Goal: Check status: Check status

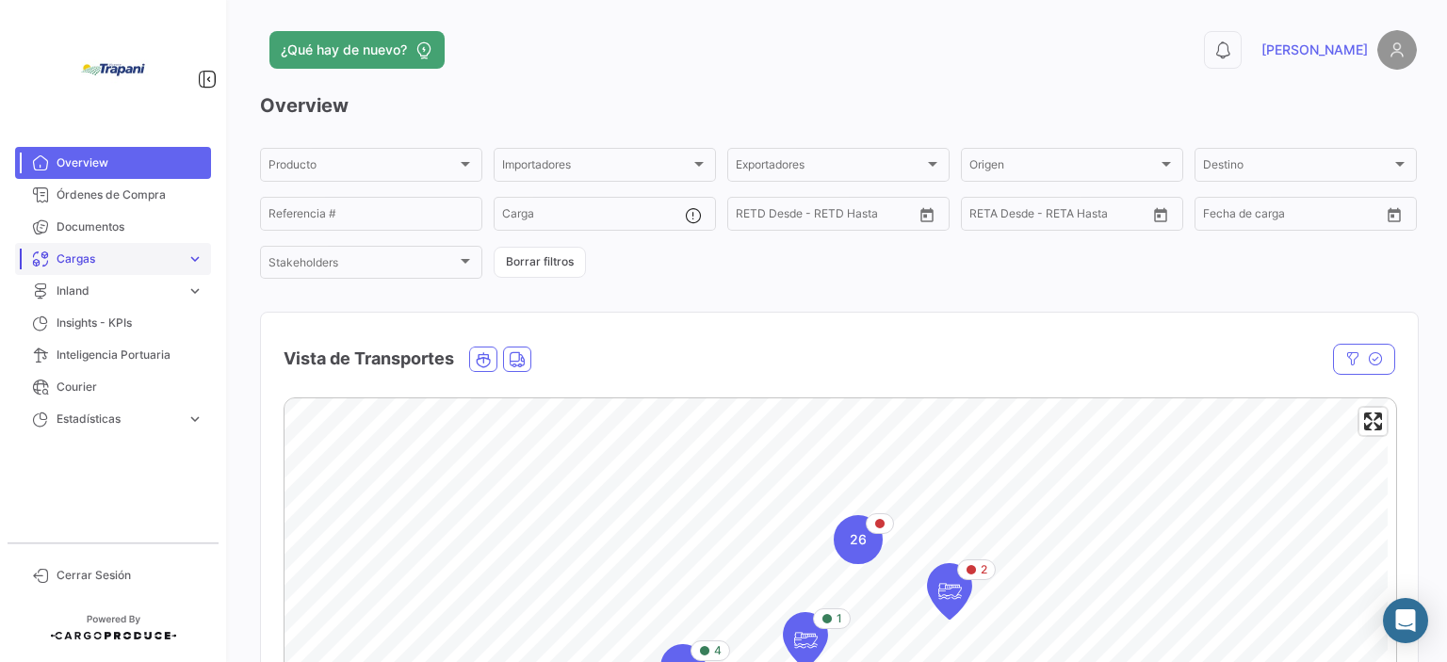
click at [106, 257] on span "Cargas" at bounding box center [118, 259] width 122 height 17
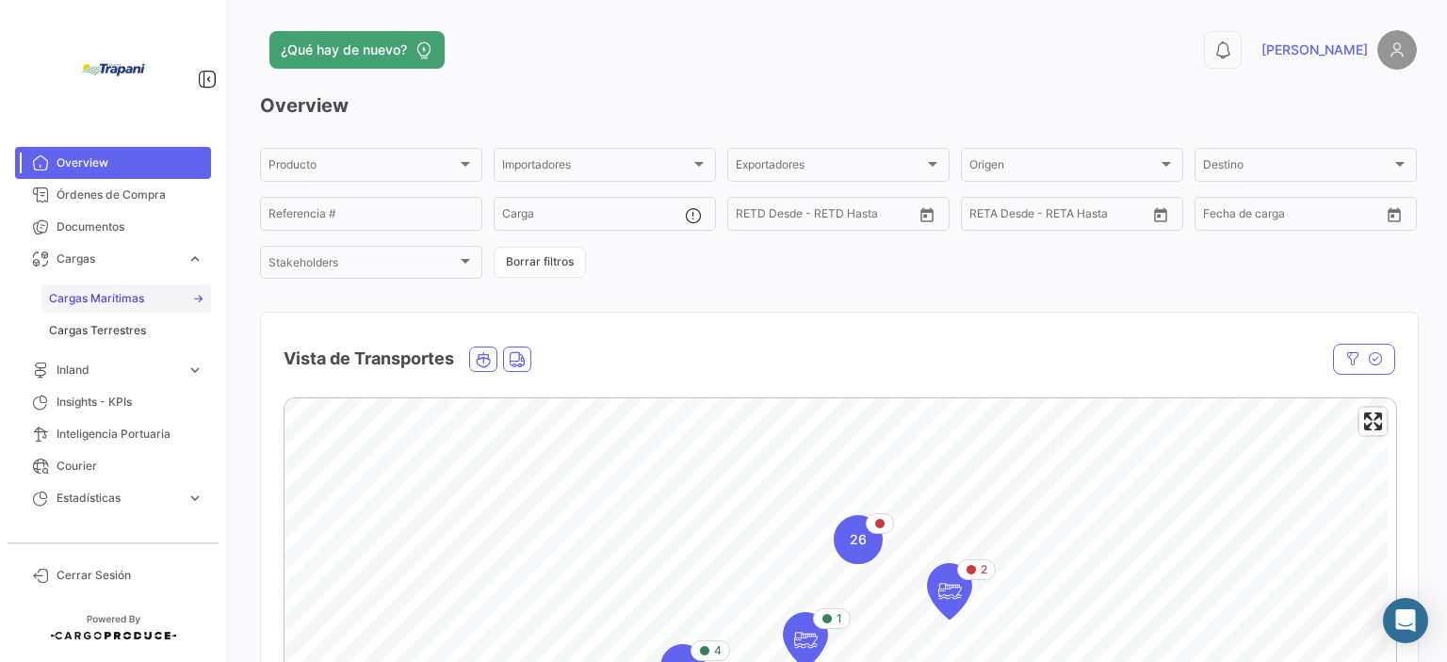
click at [130, 296] on span "Cargas Marítimas" at bounding box center [96, 298] width 95 height 17
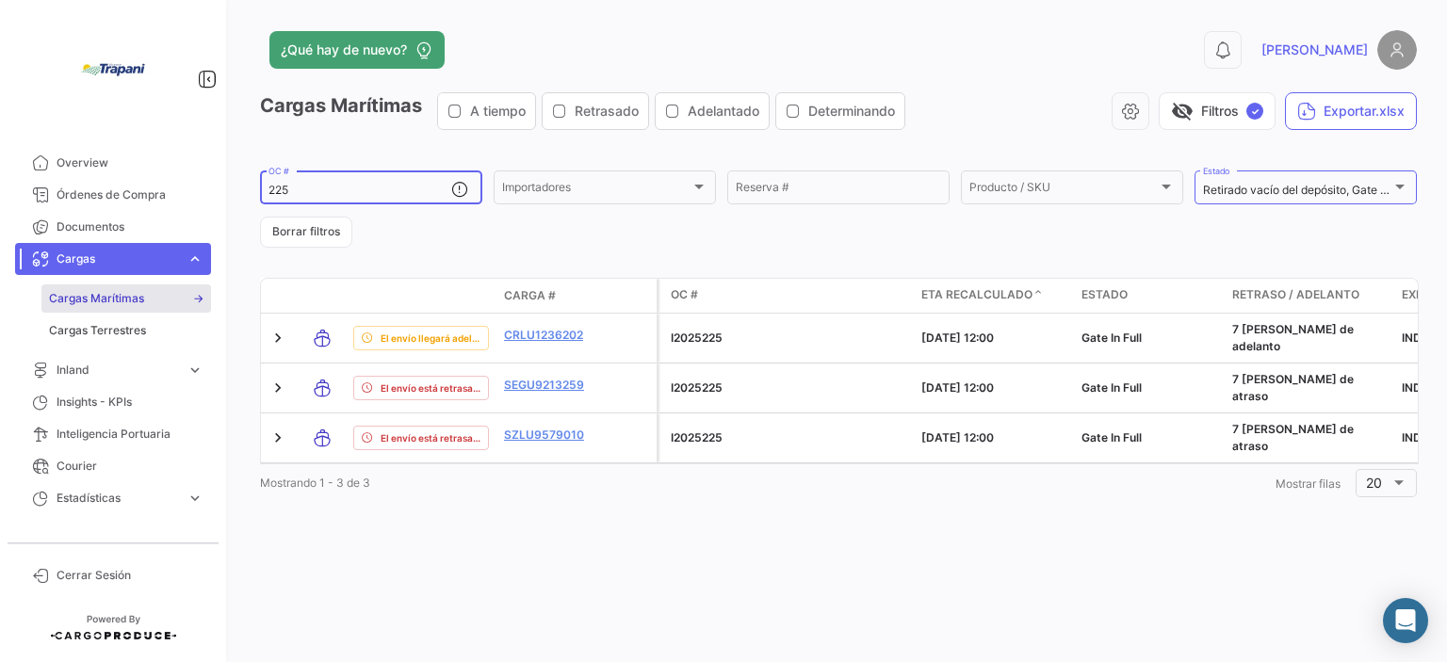
drag, startPoint x: 305, startPoint y: 191, endPoint x: 263, endPoint y: 184, distance: 43.1
click at [263, 184] on div "225 OC #" at bounding box center [371, 186] width 222 height 37
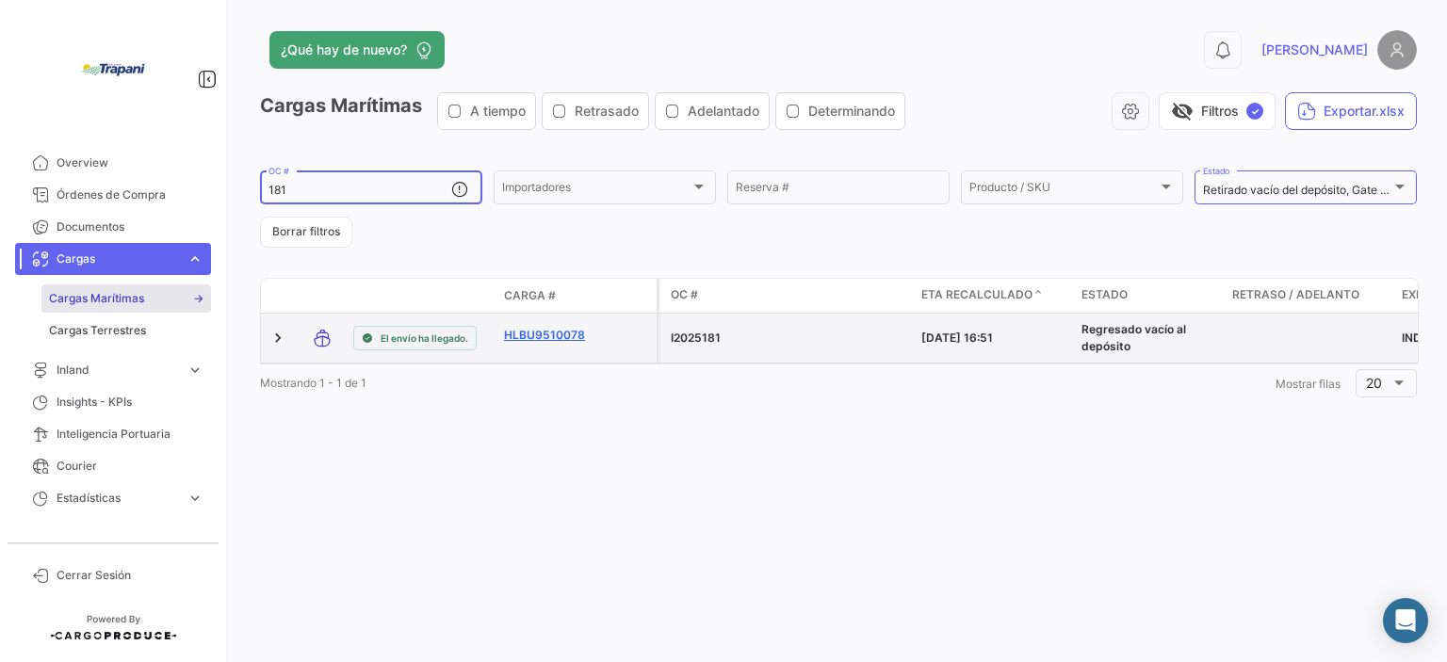
type input "181"
click at [536, 331] on link "HLBU9510078" at bounding box center [553, 335] width 98 height 17
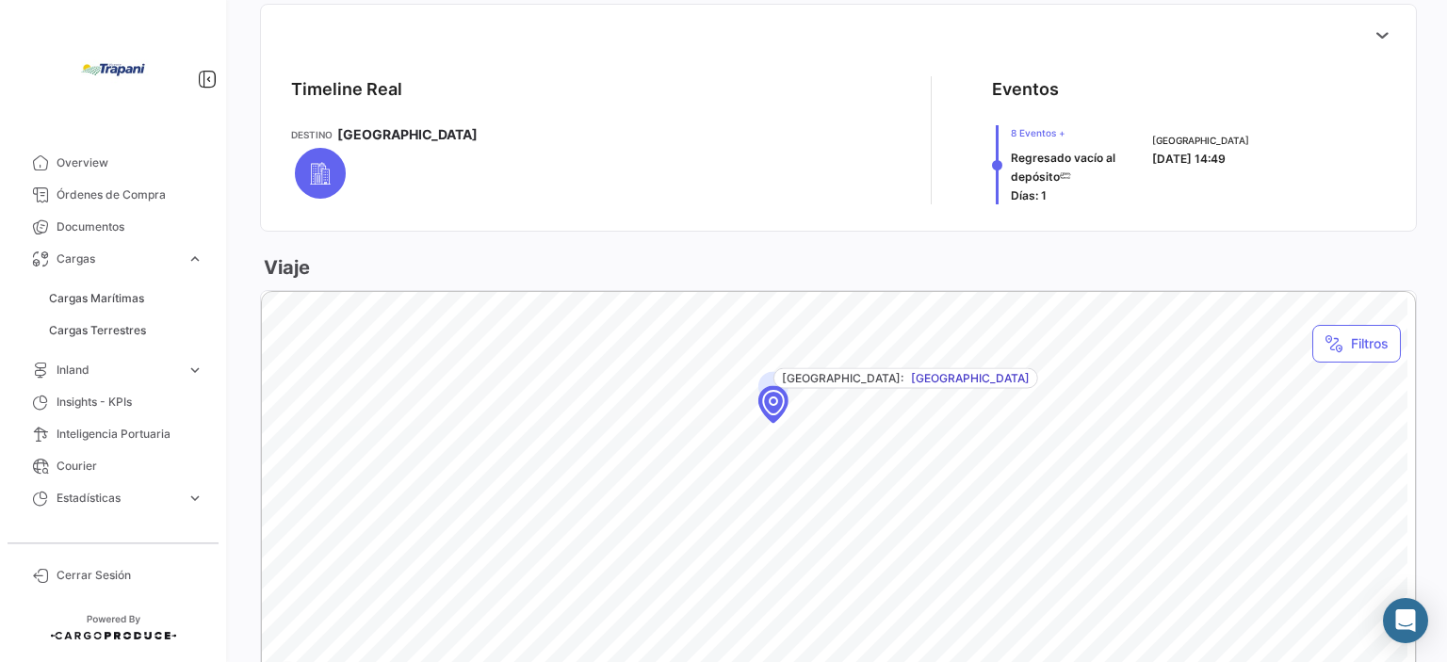
scroll to position [754, 0]
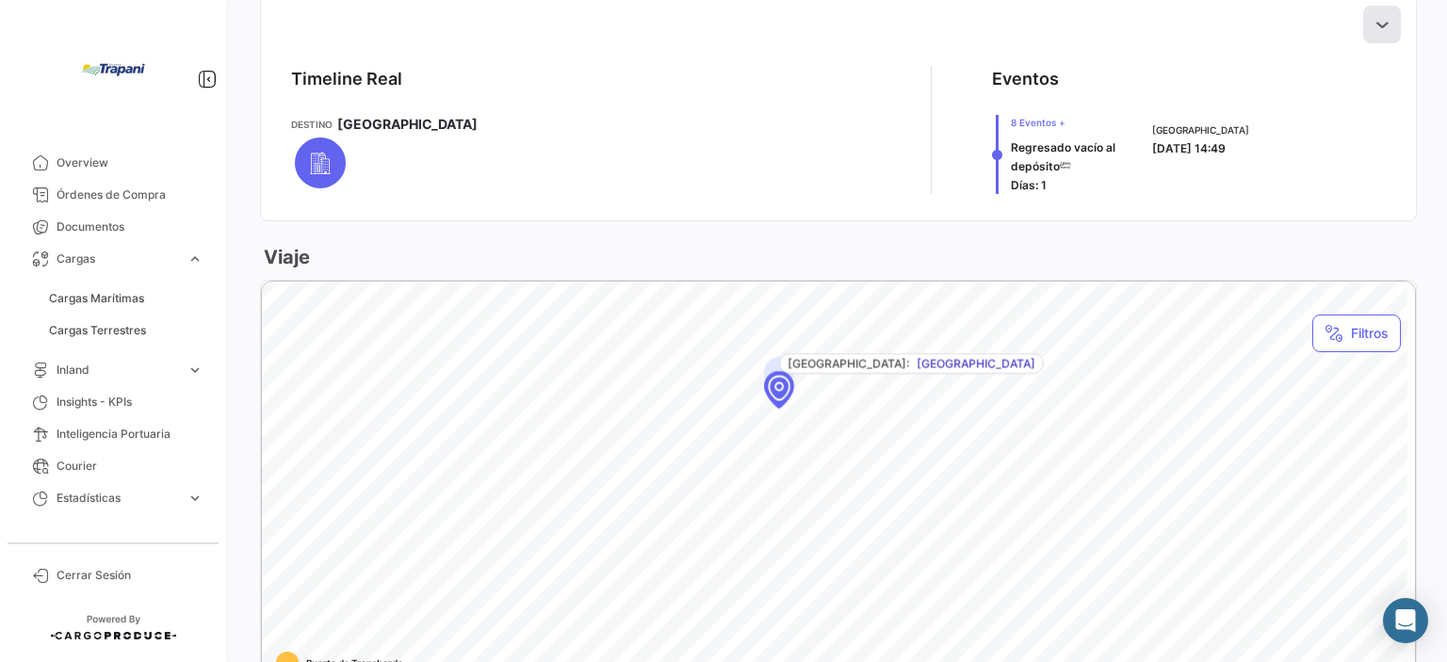
click at [1363, 29] on button at bounding box center [1382, 25] width 38 height 38
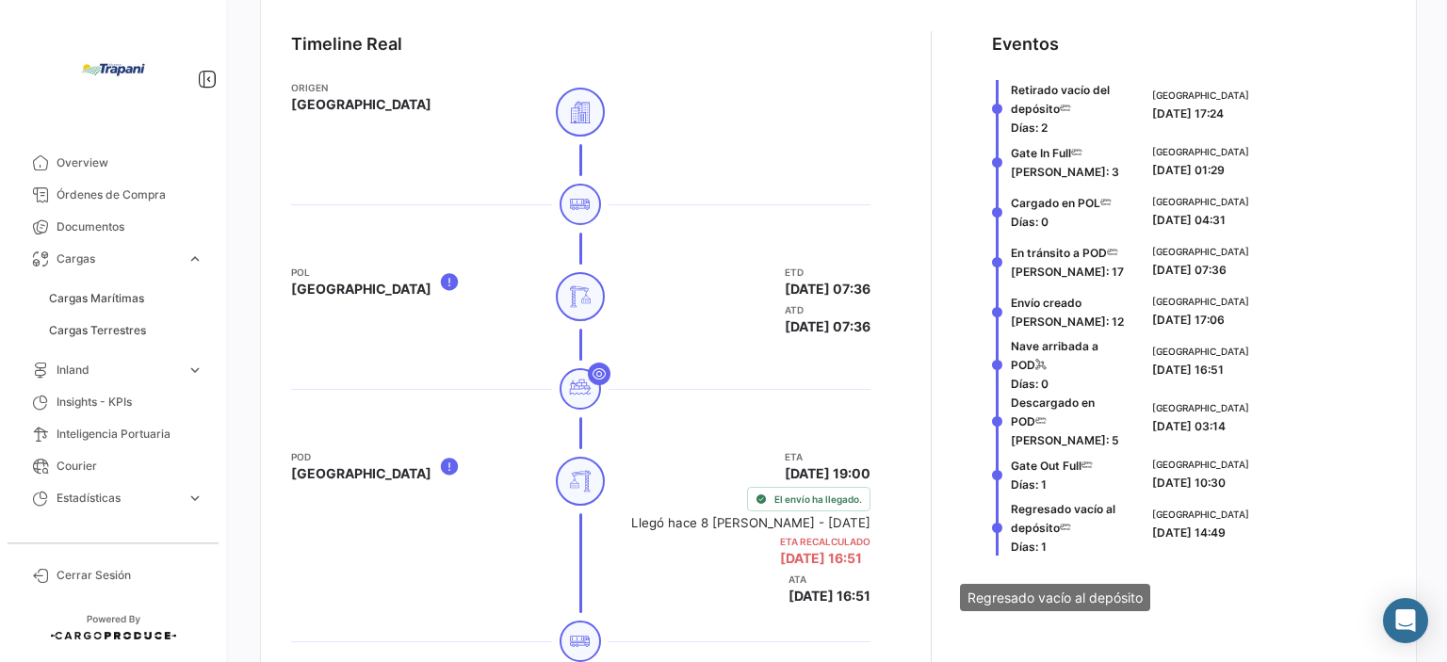
scroll to position [848, 0]
